Goal: Task Accomplishment & Management: Manage account settings

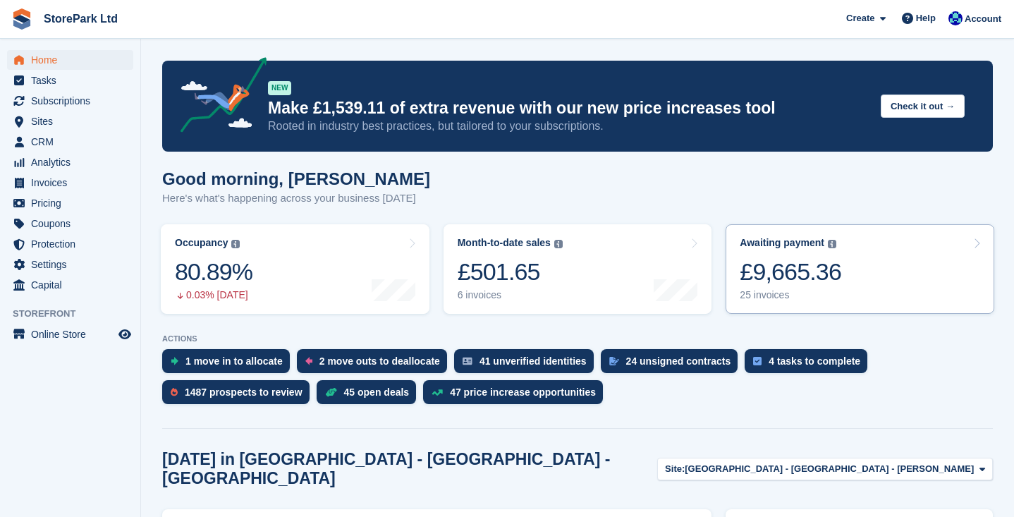
click at [865, 269] on link "Awaiting payment The total outstanding balance on all open invoices. £9,665.36 …" at bounding box center [860, 269] width 269 height 90
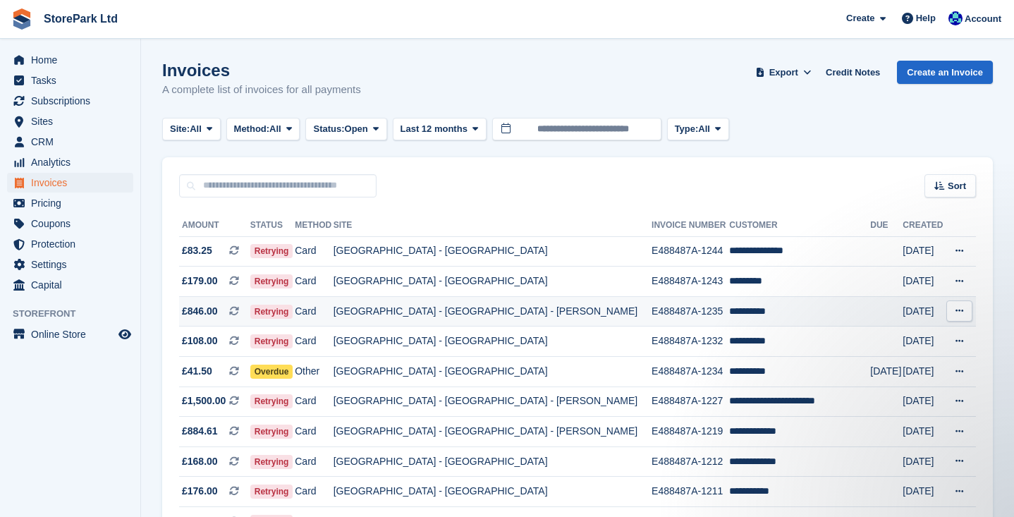
click at [729, 319] on td "**********" at bounding box center [799, 311] width 141 height 30
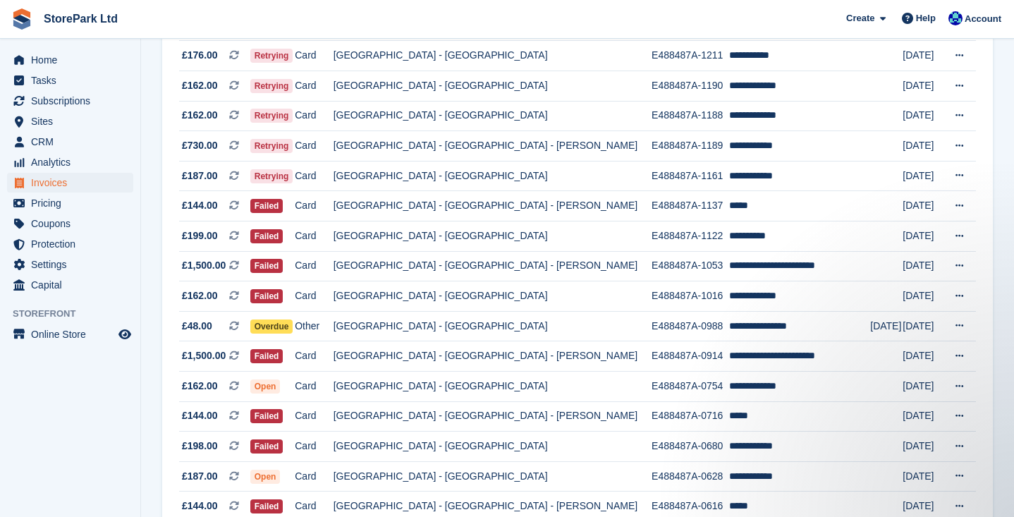
scroll to position [437, 0]
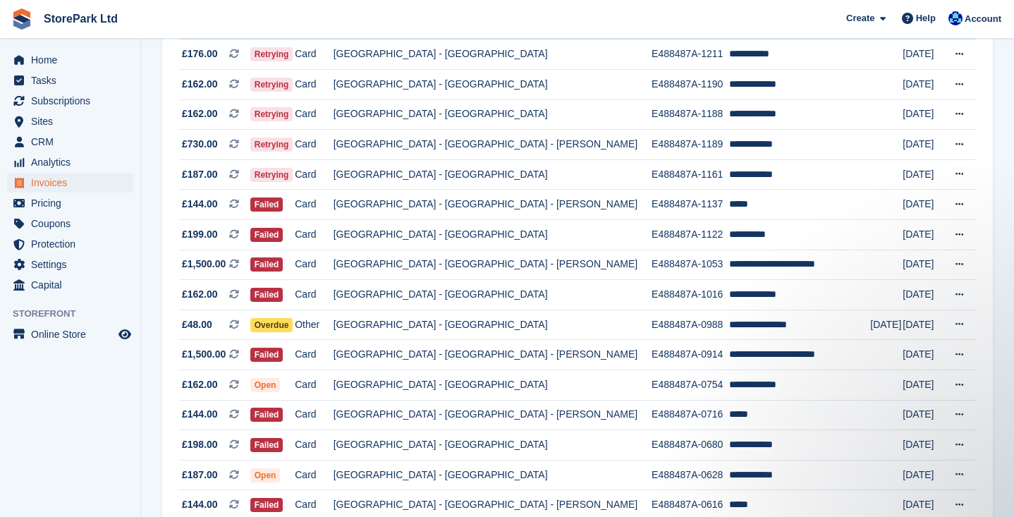
drag, startPoint x: 1006, startPoint y: 365, endPoint x: 1013, endPoint y: 432, distance: 68.1
click at [1013, 432] on section "Invoices A complete list of invoices for all payments Export Export Invoices Ex…" at bounding box center [577, 92] width 873 height 1058
click at [1005, 432] on section "Invoices A complete list of invoices for all payments Export Export Invoices Ex…" at bounding box center [577, 92] width 873 height 1058
click at [1009, 432] on section "Invoices A complete list of invoices for all payments Export Export Invoices Ex…" at bounding box center [577, 92] width 873 height 1058
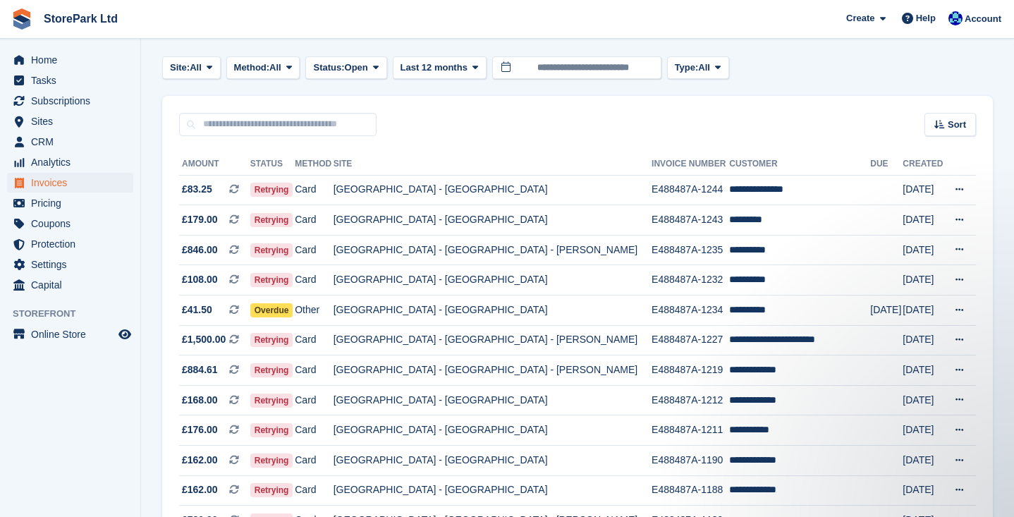
scroll to position [50, 0]
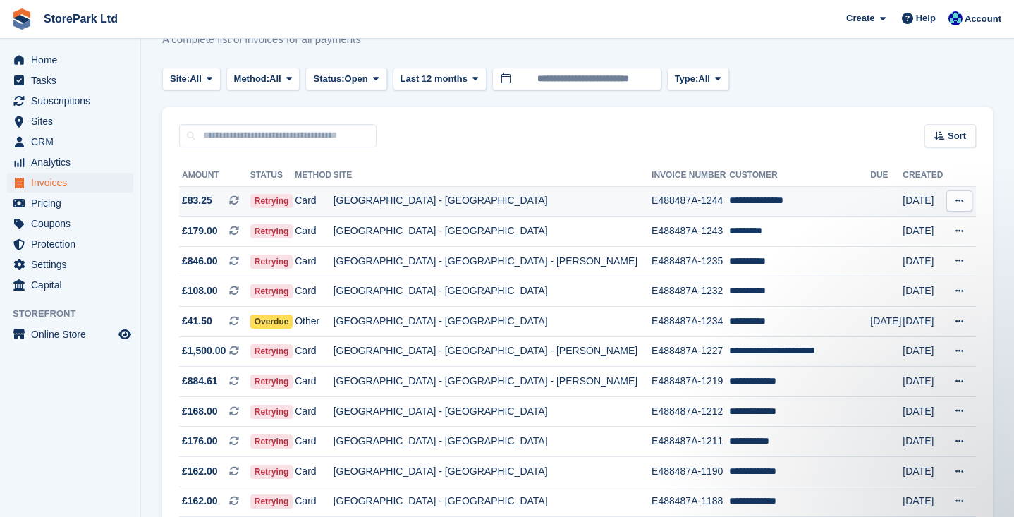
click at [584, 200] on td "[GEOGRAPHIC_DATA] - [GEOGRAPHIC_DATA]" at bounding box center [493, 201] width 318 height 30
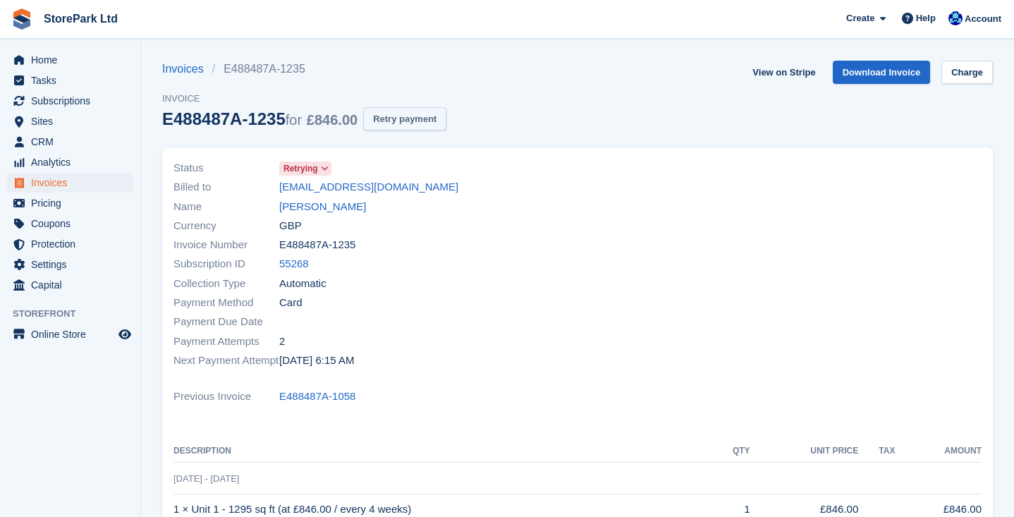
click at [421, 113] on button "Retry payment" at bounding box center [404, 118] width 83 height 23
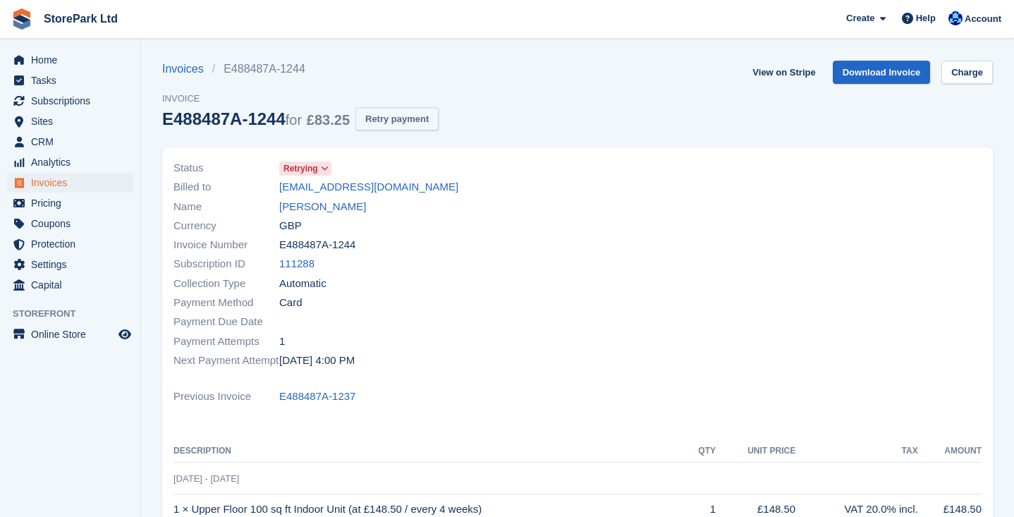
click at [415, 119] on button "Retry payment" at bounding box center [396, 118] width 83 height 23
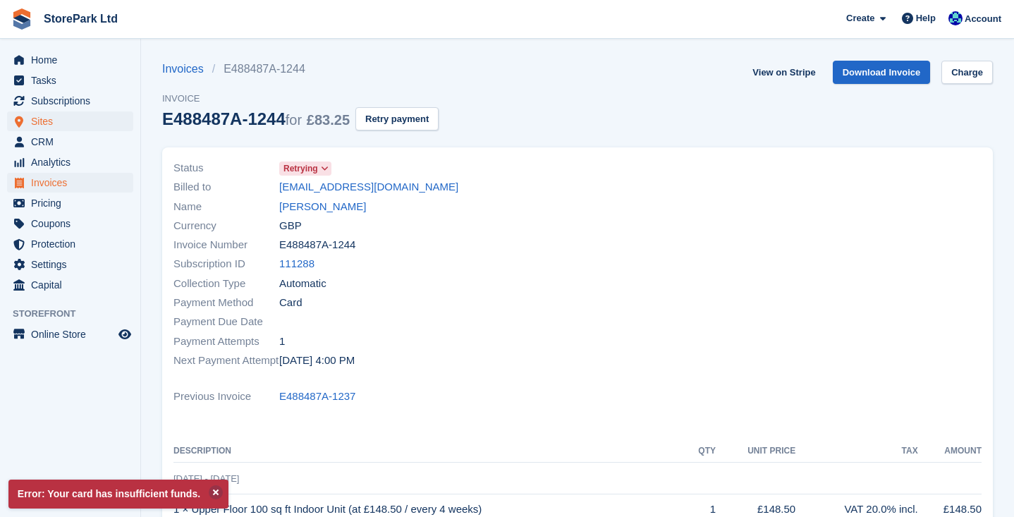
click at [81, 111] on span "Sites" at bounding box center [73, 121] width 85 height 20
click at [80, 105] on span "Subscriptions" at bounding box center [73, 101] width 85 height 20
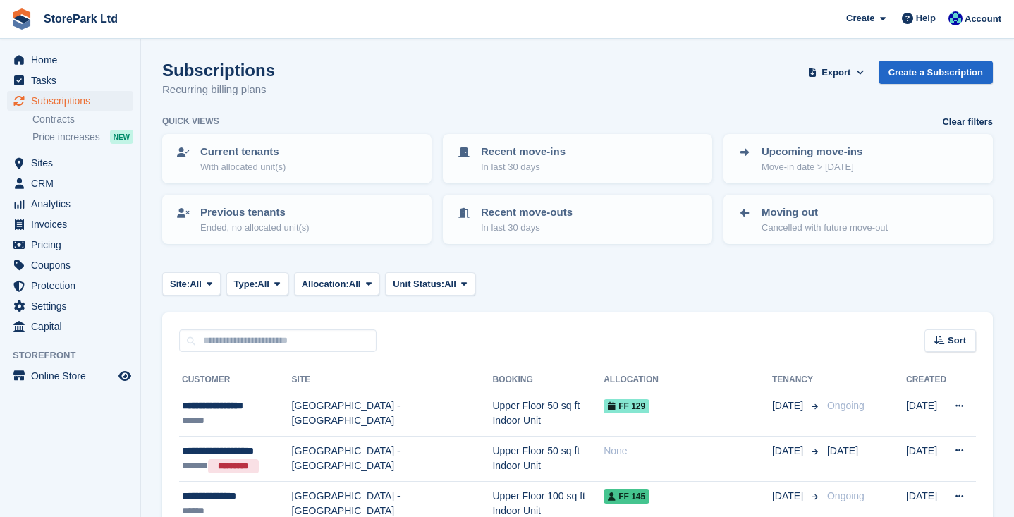
click at [79, 102] on span "Subscriptions" at bounding box center [73, 101] width 85 height 20
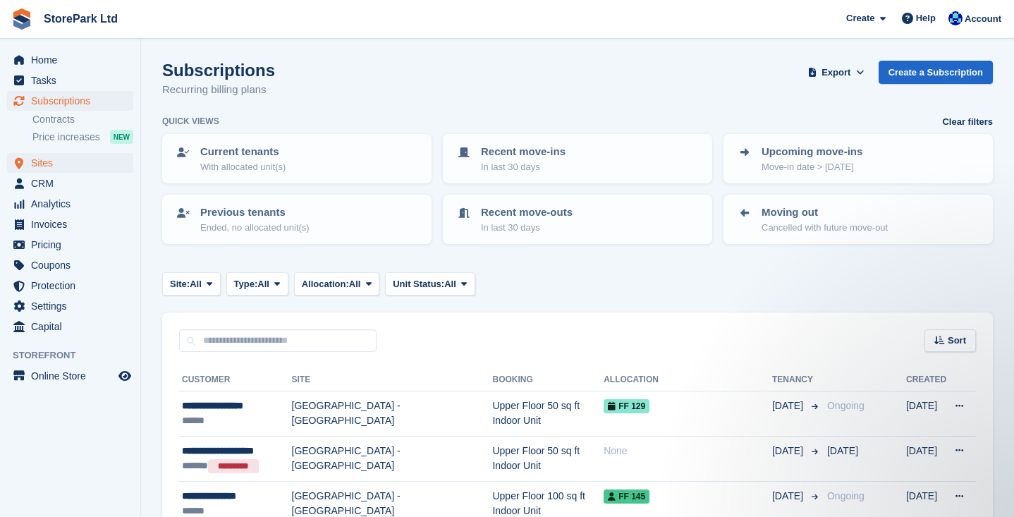
click at [52, 161] on span "Sites" at bounding box center [73, 163] width 85 height 20
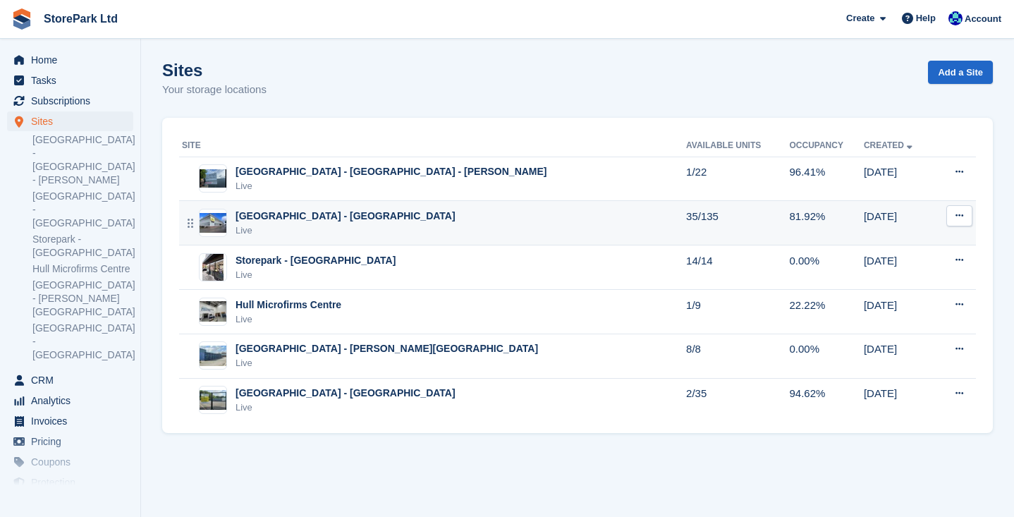
click at [355, 229] on div "Live" at bounding box center [346, 231] width 220 height 14
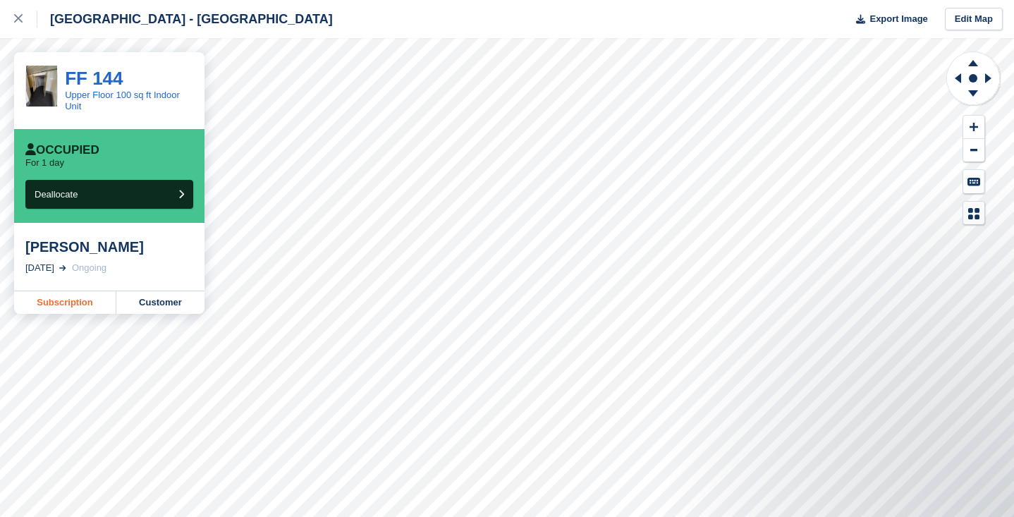
click at [97, 304] on link "Subscription" at bounding box center [65, 302] width 102 height 23
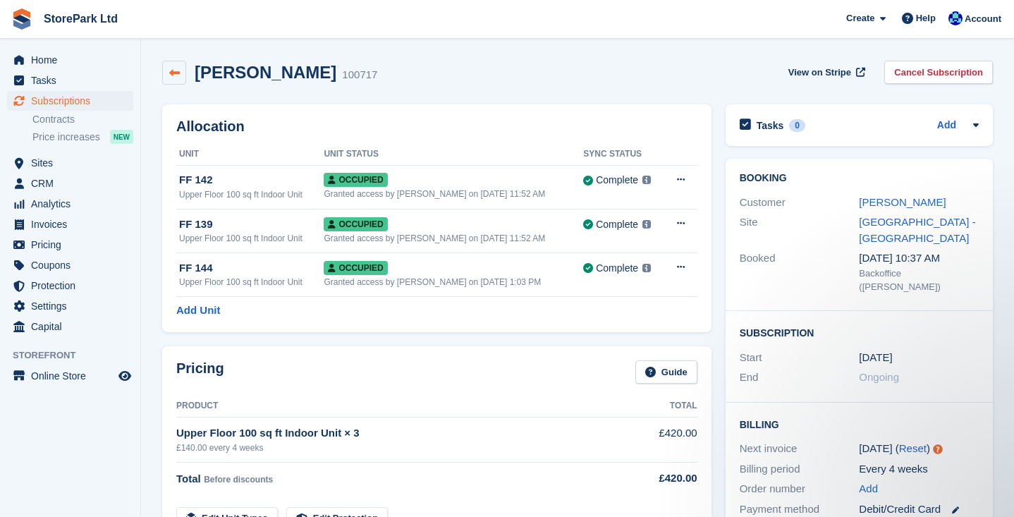
click at [179, 81] on link at bounding box center [174, 73] width 24 height 24
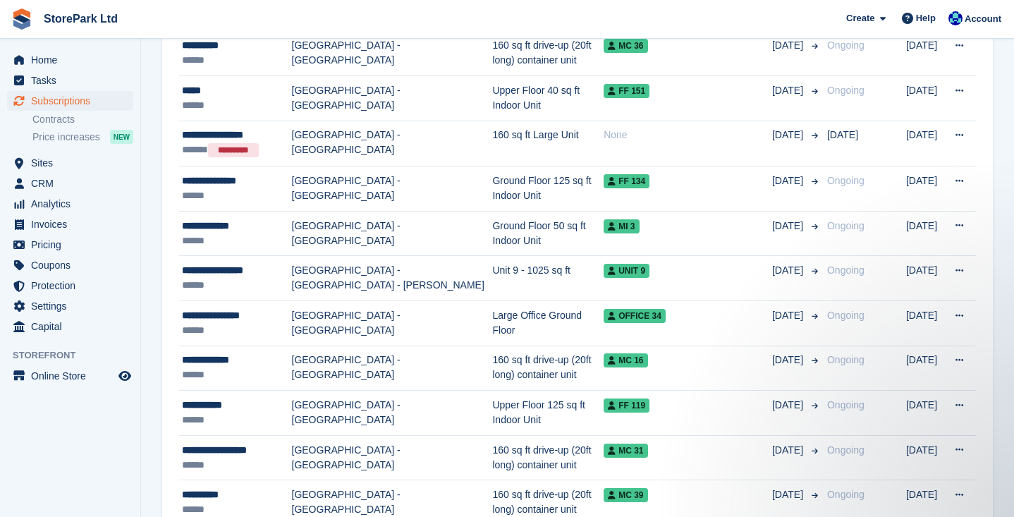
scroll to position [1253, 0]
